Goal: Task Accomplishment & Management: Use online tool/utility

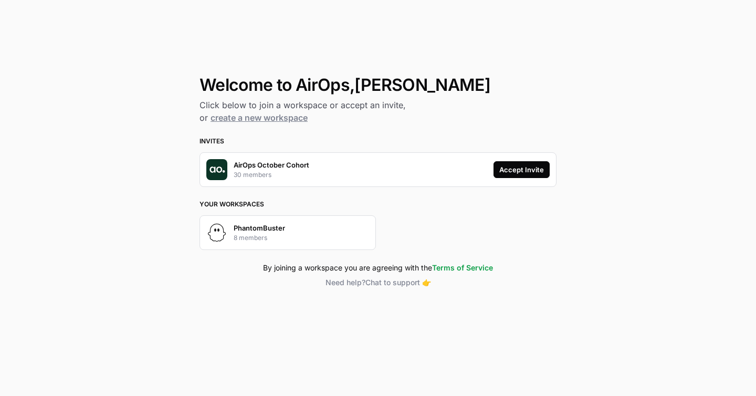
click at [692, 109] on div "Welcome to AirOps, [PERSON_NAME] below to join a workspace or accept an invite,…" at bounding box center [378, 198] width 756 height 396
click at [526, 169] on div "Accept Invite" at bounding box center [521, 169] width 45 height 10
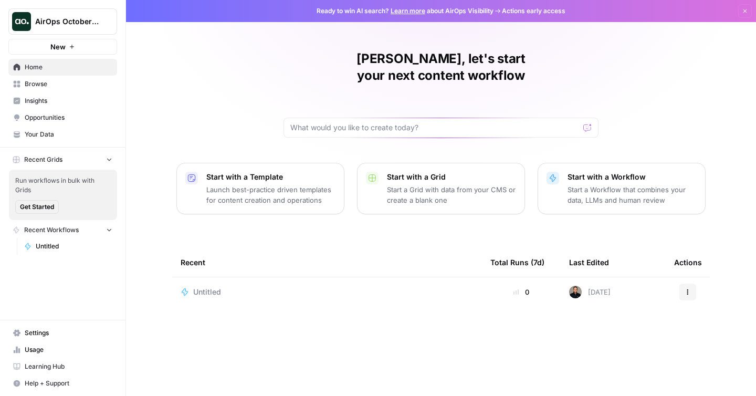
click at [98, 23] on span "AirOps October Cohort" at bounding box center [67, 21] width 64 height 10
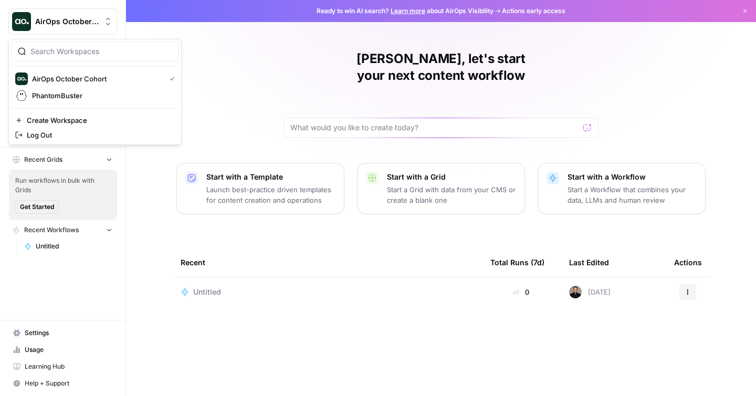
click at [98, 23] on span "AirOps October Cohort" at bounding box center [67, 21] width 64 height 10
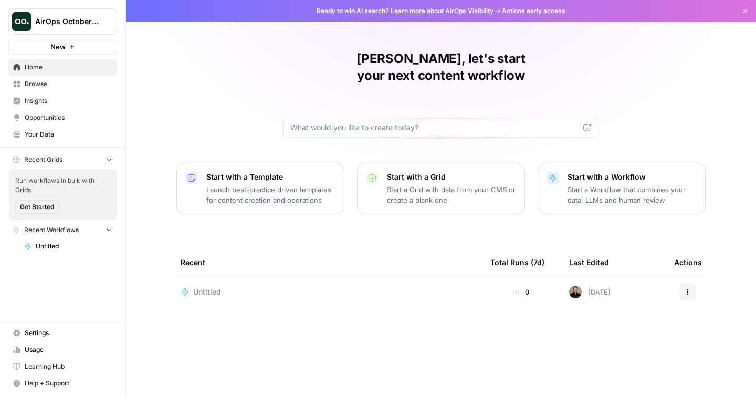
drag, startPoint x: 461, startPoint y: 329, endPoint x: 516, endPoint y: 307, distance: 58.7
click at [461, 329] on div "Julia, let's start your next content workflow Start with a Template Launch best…" at bounding box center [441, 198] width 630 height 396
click at [218, 287] on span "Untitled" at bounding box center [207, 292] width 28 height 10
